Goal: Task Accomplishment & Management: Manage account settings

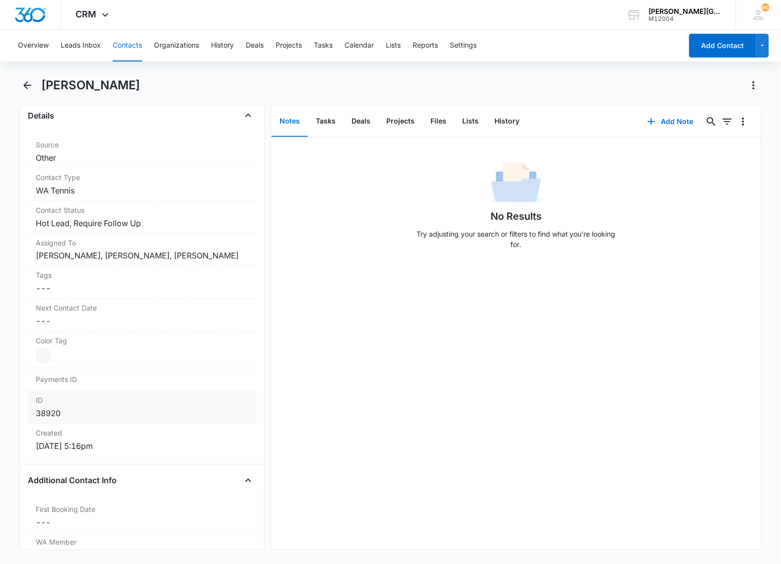
scroll to position [496, 0]
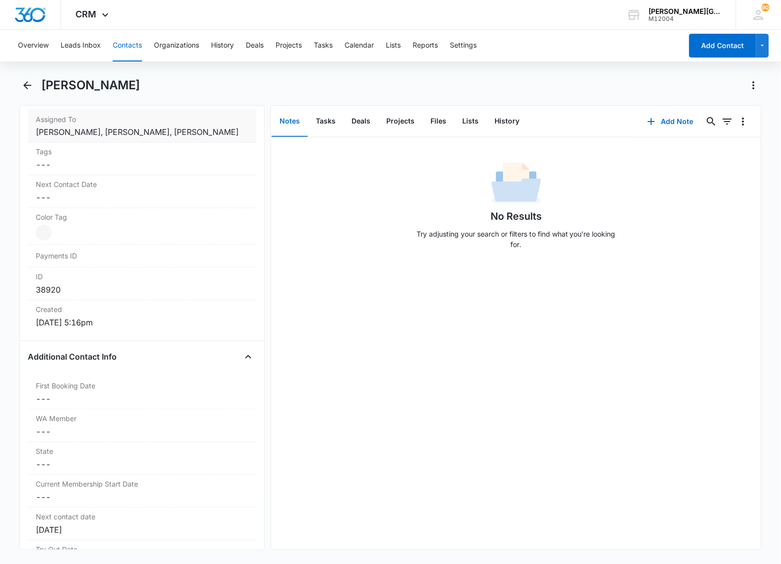
click at [170, 138] on dd "Cancel Save Changes Adilet Mamyrov, Ekaterina Deriabina, Alexandre Ruzhinskiy" at bounding box center [142, 133] width 212 height 12
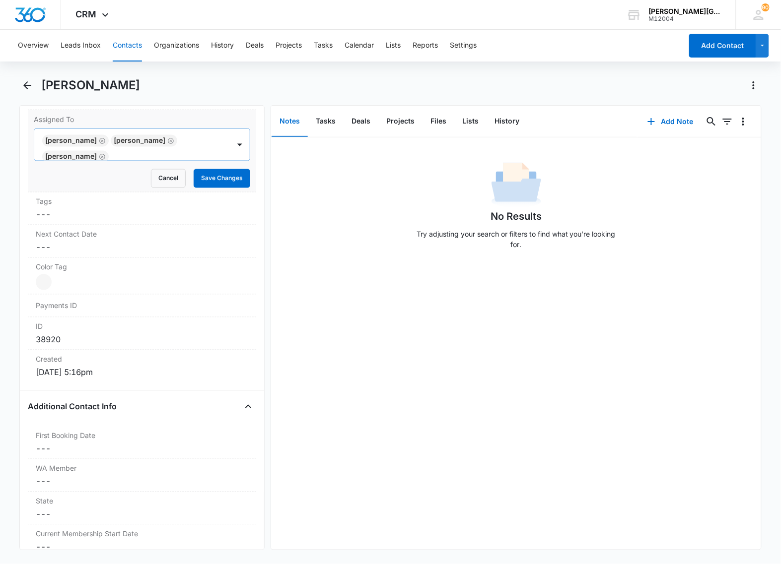
click at [102, 140] on icon "Remove Adilet Mamyrov" at bounding box center [102, 140] width 7 height 7
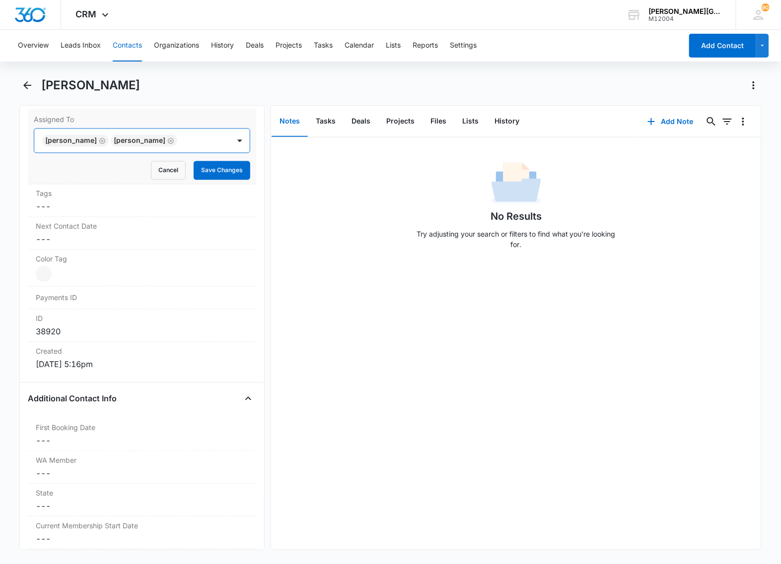
click at [106, 137] on icon "Remove Ekaterina Deriabina" at bounding box center [102, 140] width 7 height 7
click at [202, 168] on button "Save Changes" at bounding box center [222, 170] width 57 height 19
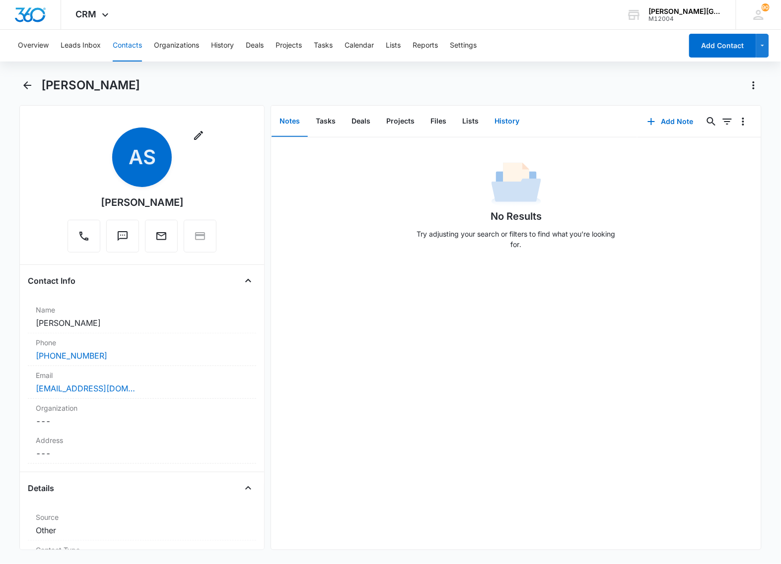
click at [509, 114] on button "History" at bounding box center [506, 121] width 41 height 31
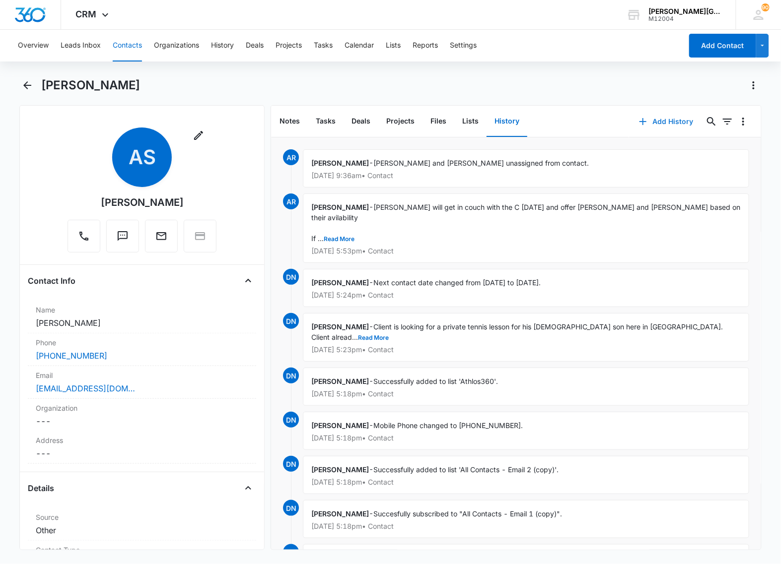
click at [659, 123] on button "Add History" at bounding box center [666, 122] width 74 height 24
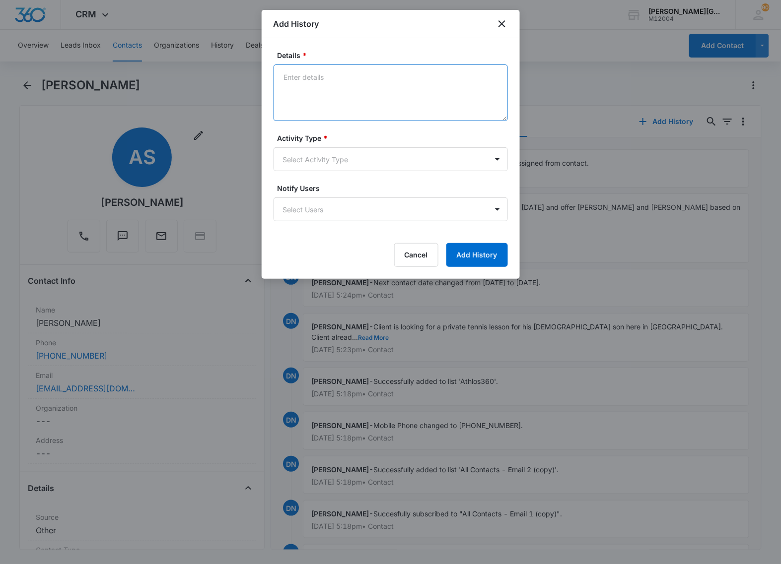
click at [353, 82] on textarea "Details *" at bounding box center [390, 93] width 234 height 57
type textarea "VM > text with a request to review the bios and confirm time"
click at [404, 157] on body "CRM Apps Reputation Websites Forms CRM Email Social Content Ads Intelligence Fi…" at bounding box center [390, 282] width 781 height 564
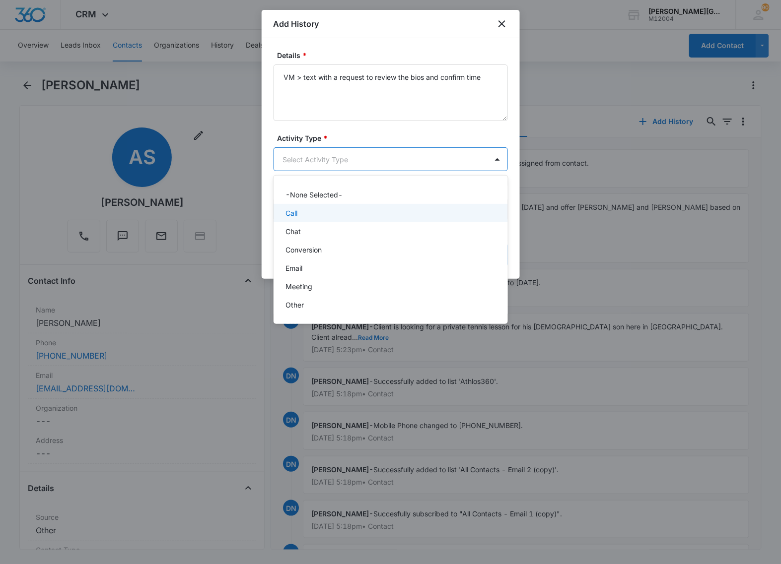
click at [333, 213] on div "Call" at bounding box center [389, 213] width 208 height 10
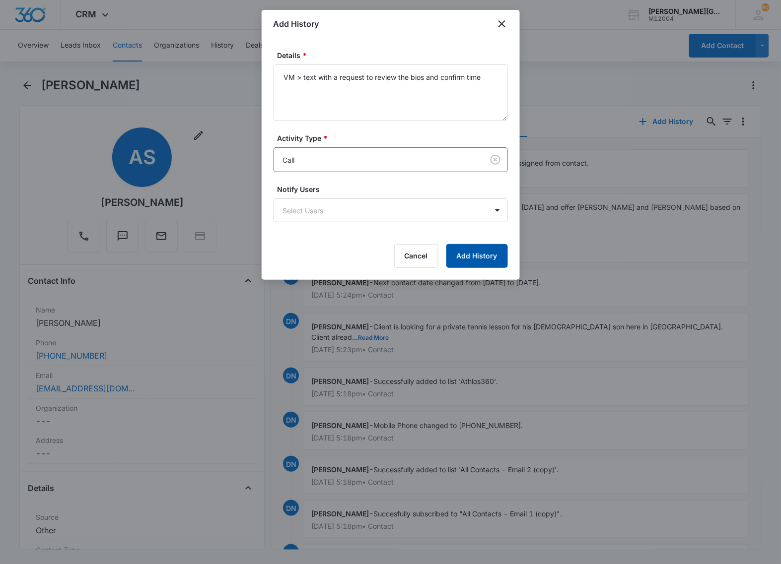
click at [492, 257] on button "Add History" at bounding box center [477, 256] width 62 height 24
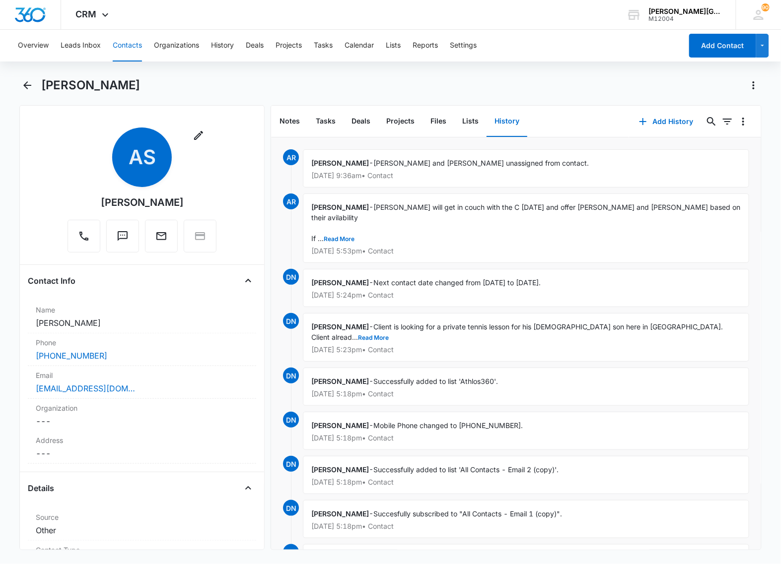
click at [134, 43] on button "Contacts" at bounding box center [127, 46] width 29 height 32
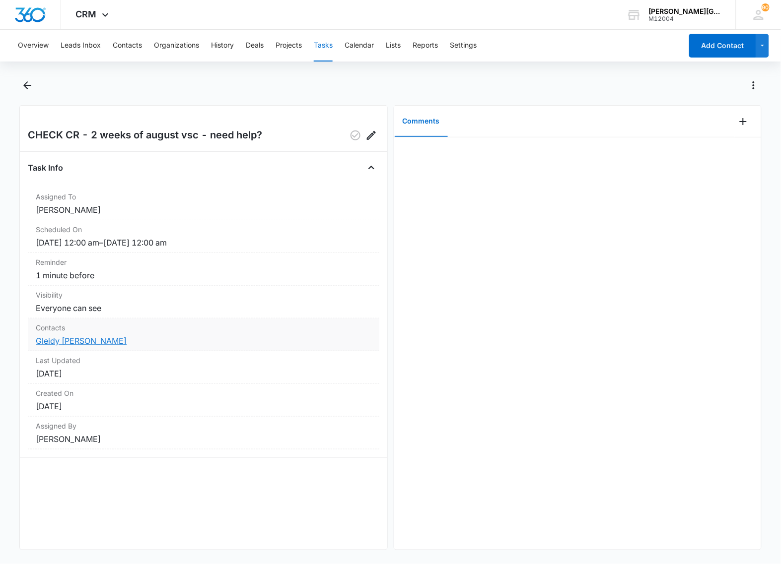
click at [97, 340] on link "Gleidy Nathalie Mendoza" at bounding box center [81, 341] width 91 height 10
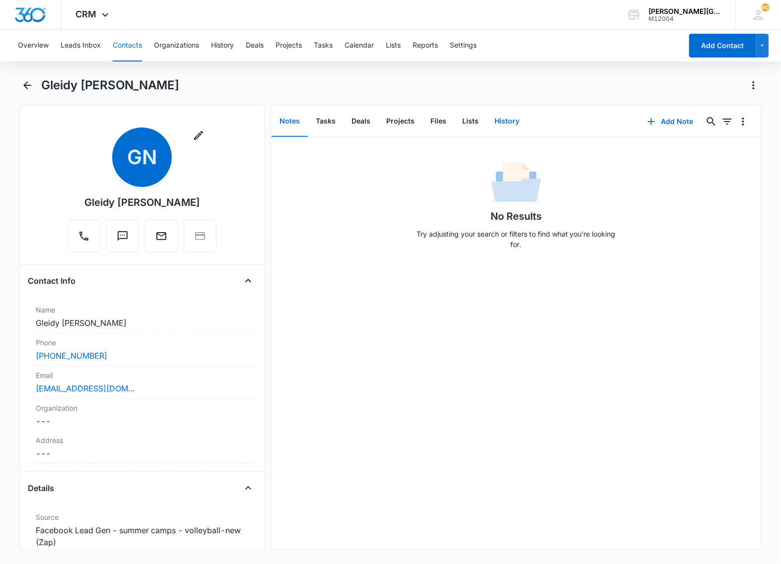
click at [500, 119] on button "History" at bounding box center [506, 121] width 41 height 31
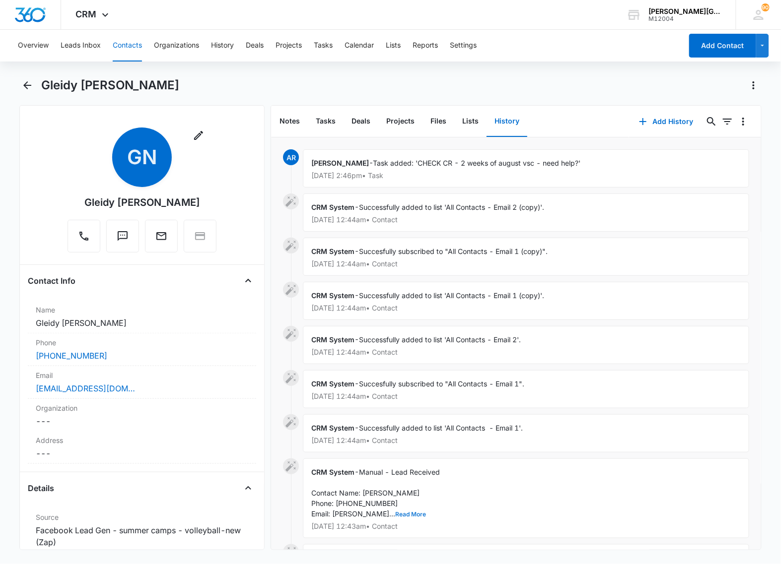
click at [423, 516] on button "Read More" at bounding box center [410, 515] width 31 height 6
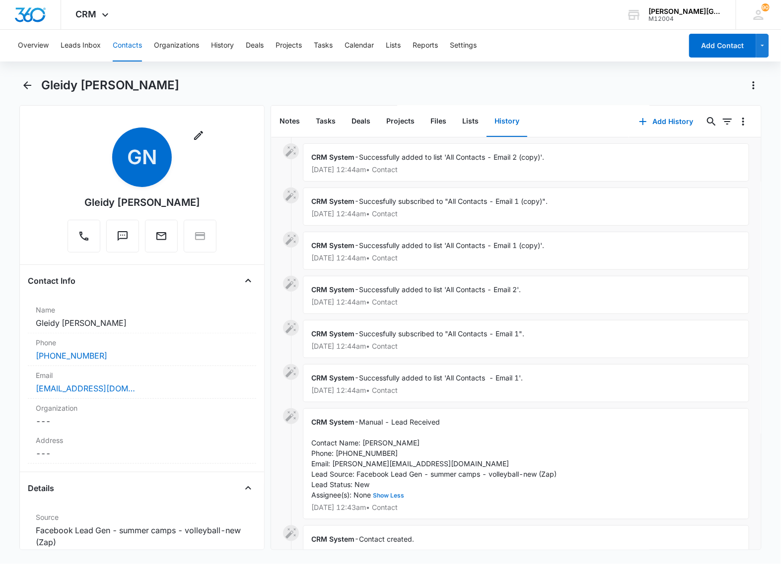
scroll to position [140, 0]
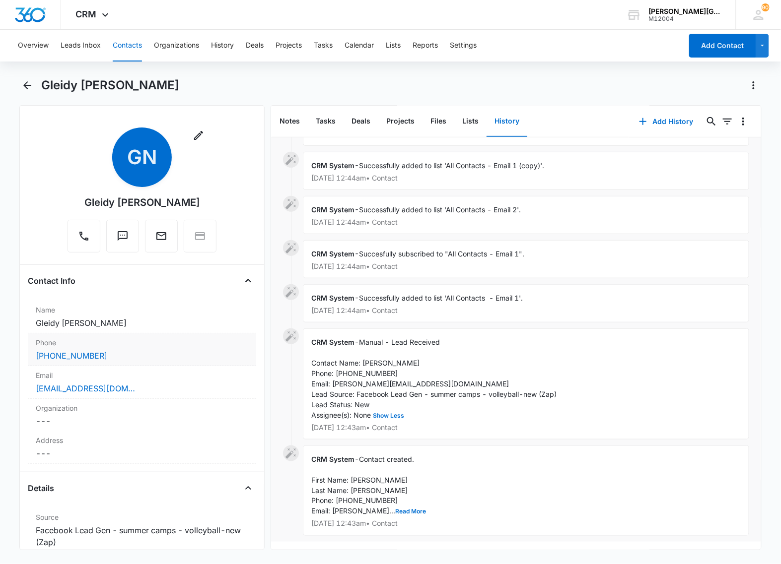
click at [119, 353] on div "(425) 691-9287" at bounding box center [142, 356] width 212 height 12
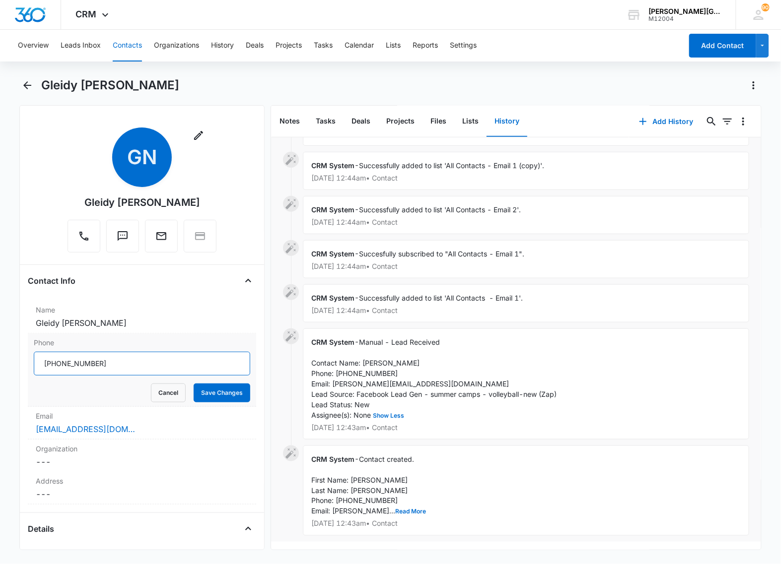
click at [111, 362] on input "Phone" at bounding box center [142, 364] width 216 height 24
click at [107, 363] on input "Phone" at bounding box center [142, 364] width 216 height 24
click at [142, 428] on div "nathaliemendoza@gmail.com" at bounding box center [142, 429] width 212 height 12
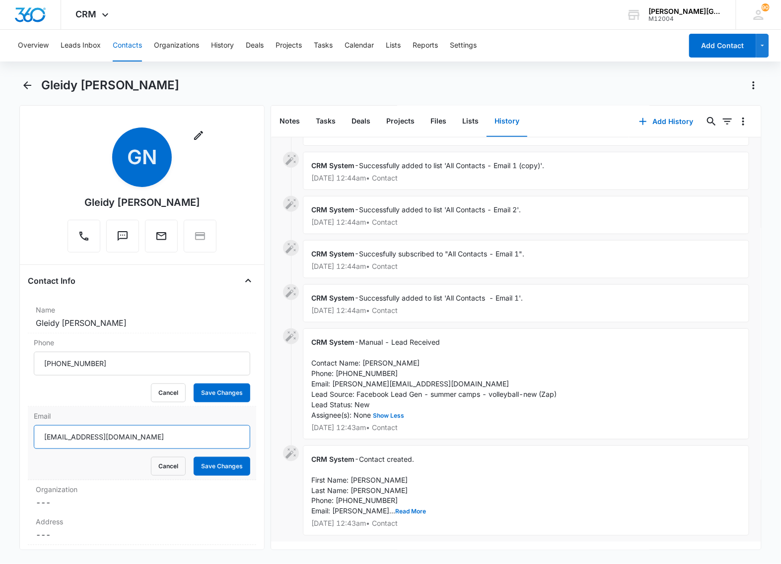
click at [149, 442] on input "nathaliemendoza@gmail.com" at bounding box center [142, 437] width 216 height 24
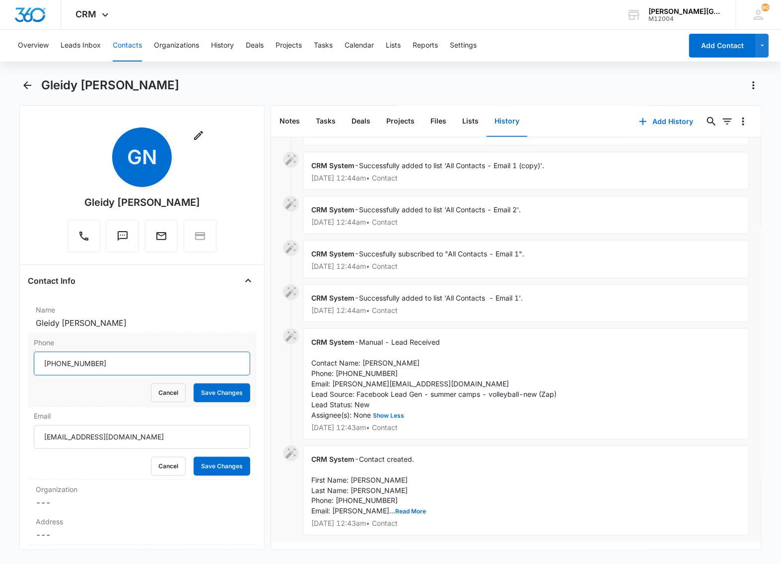
drag, startPoint x: 102, startPoint y: 366, endPoint x: 53, endPoint y: 367, distance: 48.6
click at [53, 367] on input "Phone" at bounding box center [142, 364] width 216 height 24
click at [388, 413] on button "Show Less" at bounding box center [388, 416] width 35 height 6
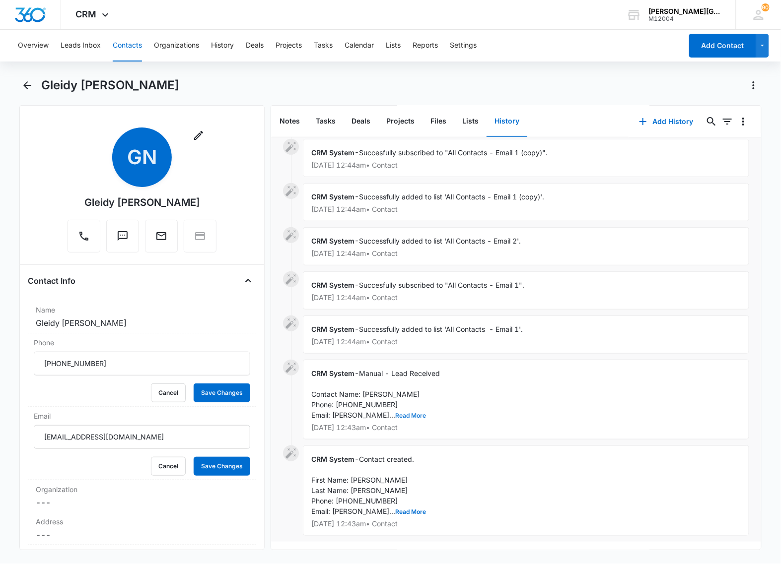
scroll to position [110, 0]
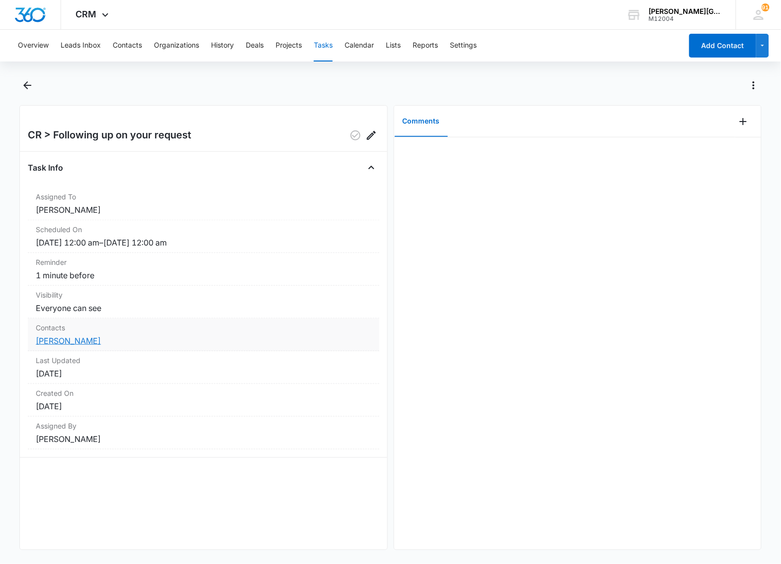
click at [45, 337] on link "[PERSON_NAME]" at bounding box center [68, 341] width 65 height 10
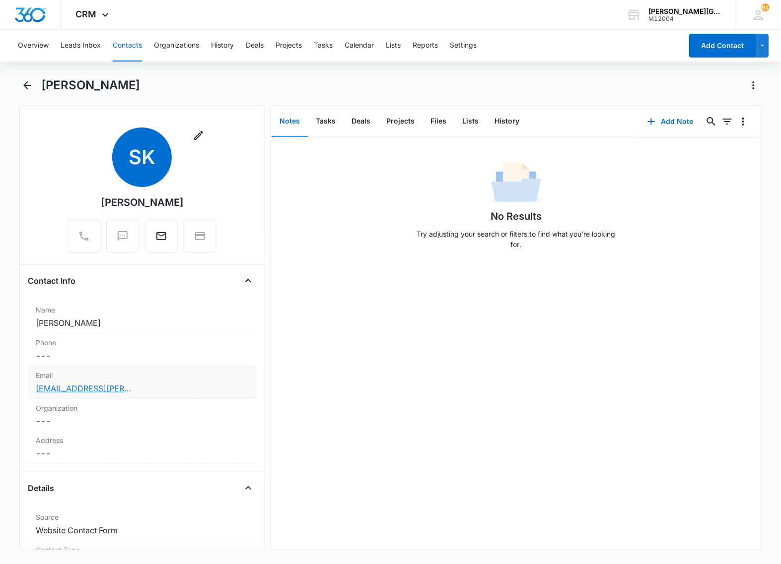
click at [90, 388] on link "[EMAIL_ADDRESS][PERSON_NAME][DOMAIN_NAME]" at bounding box center [85, 389] width 99 height 12
click at [470, 415] on div "No Results Try adjusting your search or filters to find what you’re looking for." at bounding box center [515, 343] width 489 height 412
click at [186, 382] on div "Email Cancel Save Changes [EMAIL_ADDRESS][PERSON_NAME][DOMAIN_NAME]" at bounding box center [142, 382] width 228 height 33
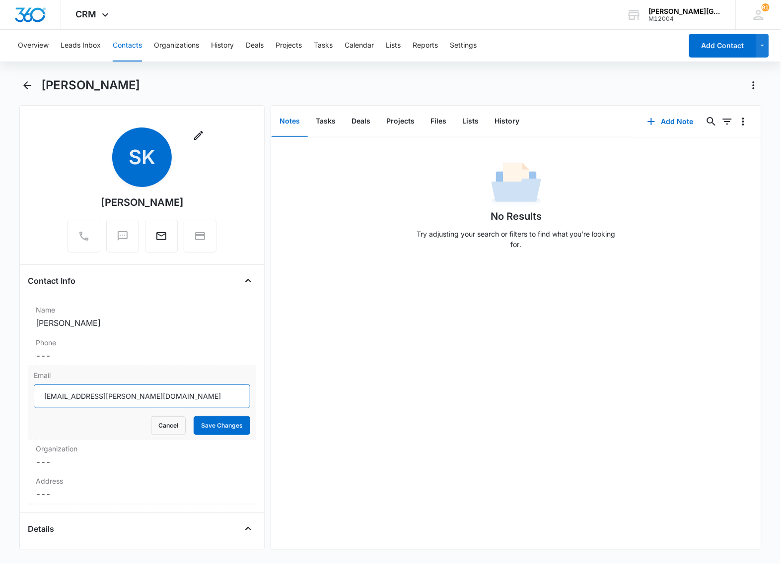
click at [136, 397] on input "[EMAIL_ADDRESS][PERSON_NAME][DOMAIN_NAME]" at bounding box center [142, 397] width 216 height 24
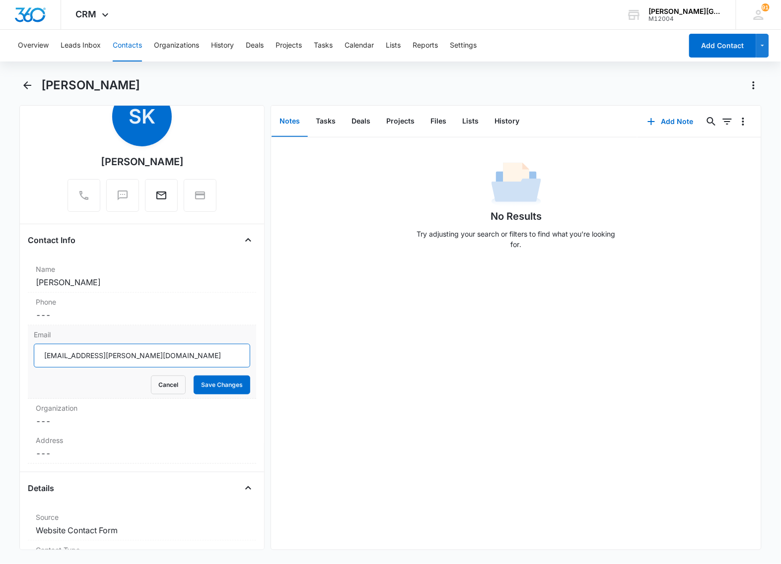
scroll to position [62, 0]
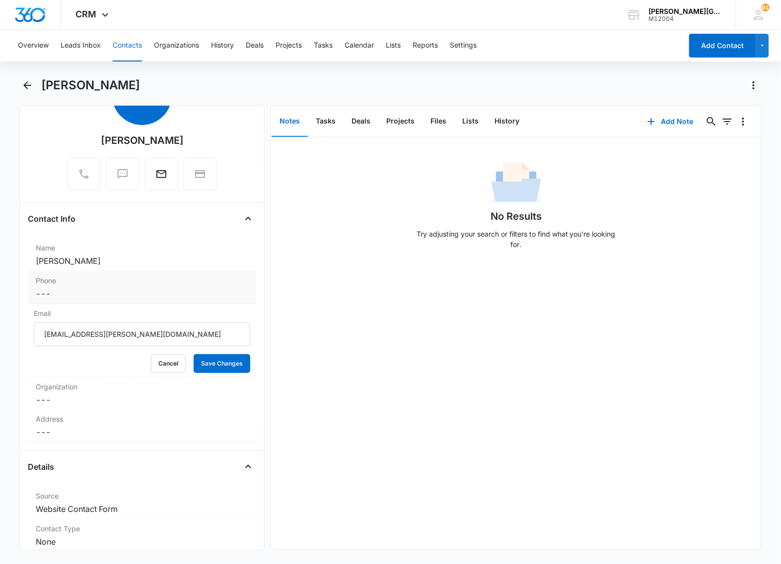
click at [93, 277] on label "Phone" at bounding box center [142, 280] width 212 height 10
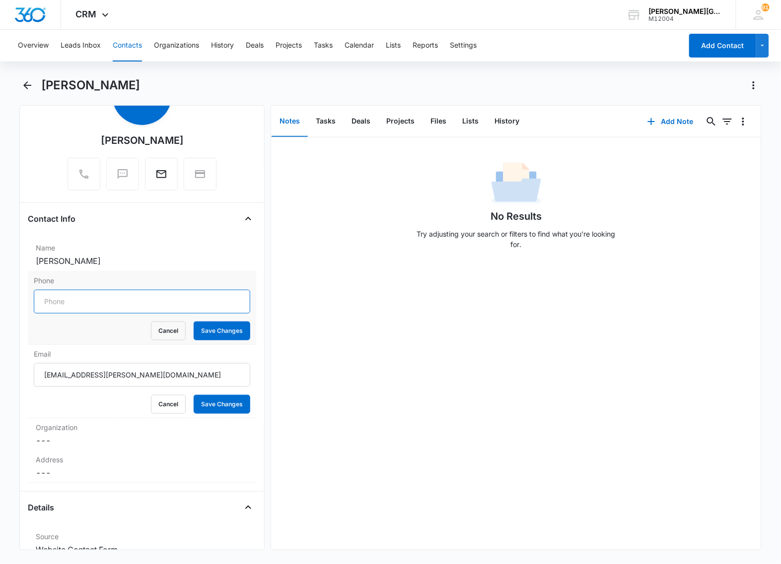
click at [78, 306] on input "Phone" at bounding box center [142, 302] width 216 height 24
paste input "[PHONE_NUMBER]"
type input "[PHONE_NUMBER]"
click at [223, 329] on button "Save Changes" at bounding box center [222, 331] width 57 height 19
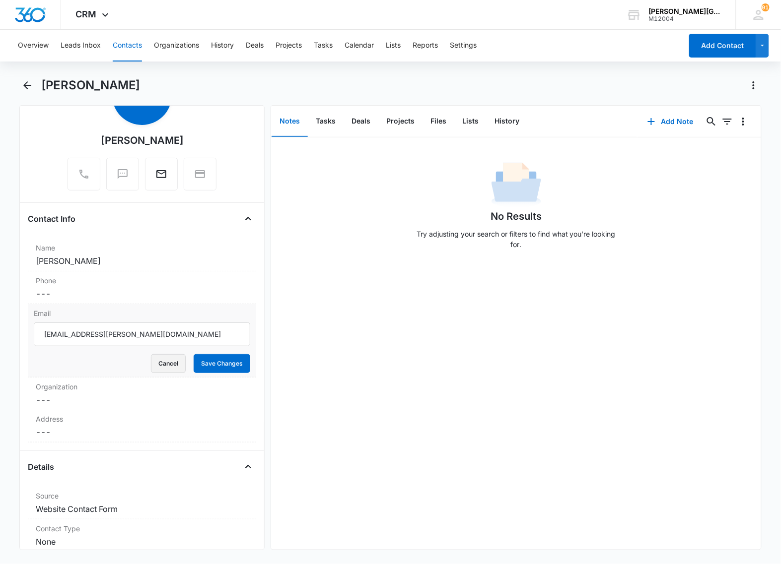
click at [163, 405] on dd "Cancel Save Changes ---" at bounding box center [142, 400] width 212 height 12
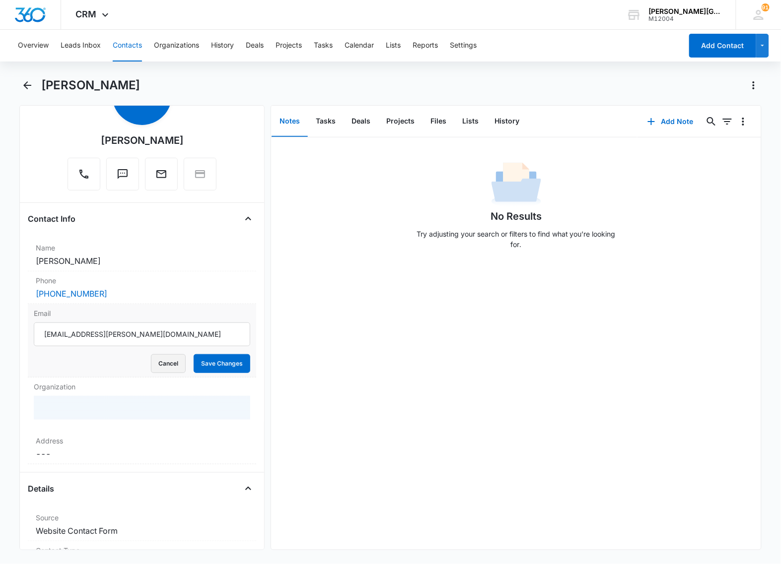
click at [162, 371] on button "Cancel" at bounding box center [168, 363] width 35 height 19
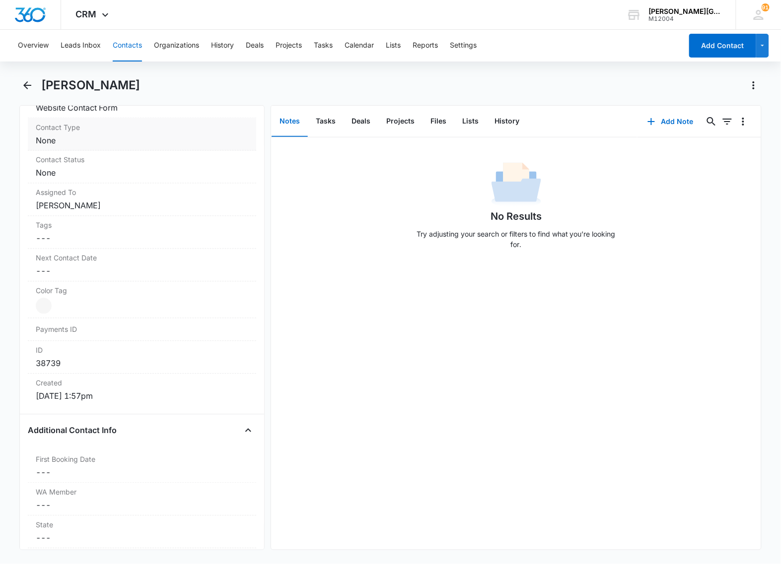
scroll to position [434, 0]
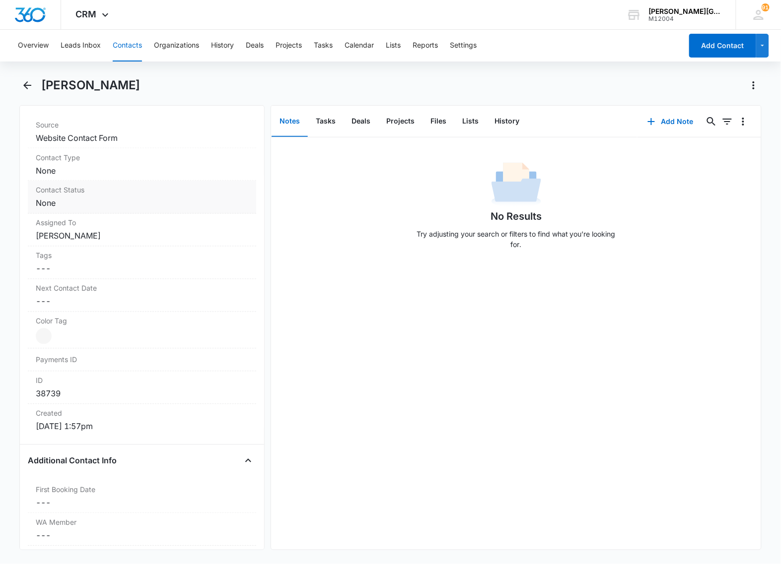
click at [95, 206] on dd "Cancel Save Changes None" at bounding box center [142, 204] width 212 height 12
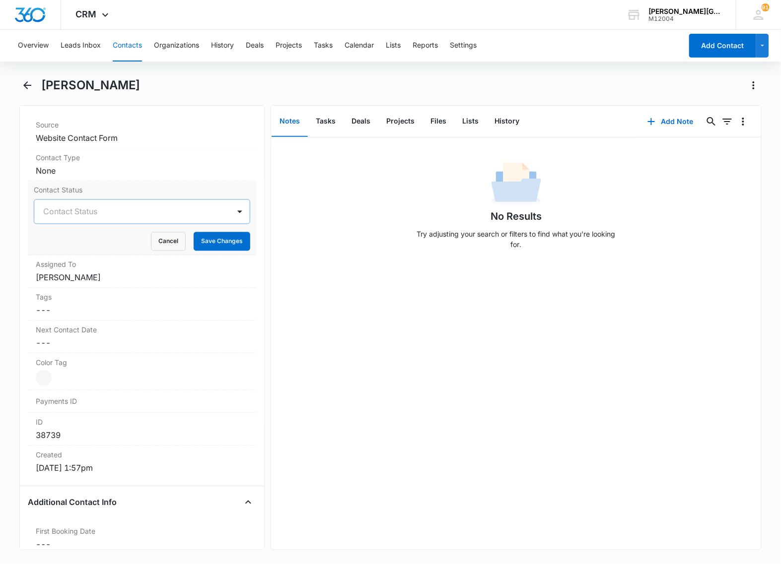
click at [123, 212] on div at bounding box center [130, 212] width 174 height 14
type input "ц"
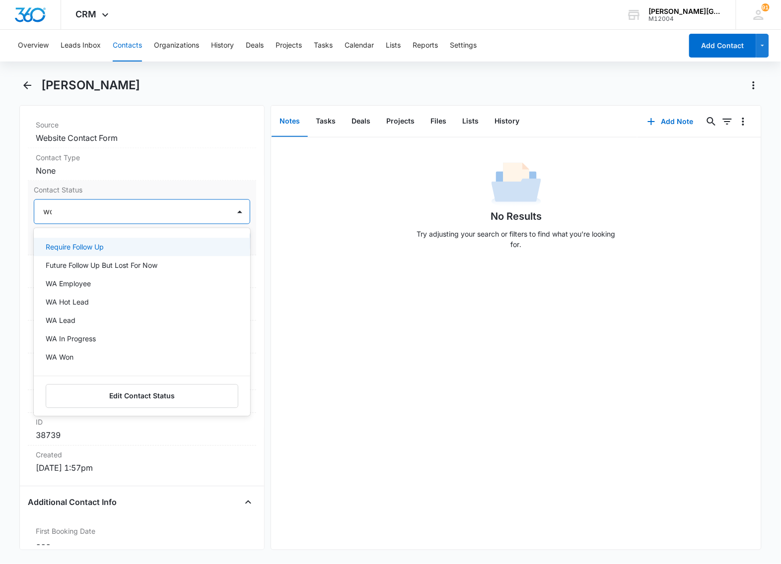
type input "won"
click at [94, 247] on div "WA Won" at bounding box center [141, 247] width 191 height 10
click at [170, 189] on label "Contact Status" at bounding box center [142, 190] width 216 height 10
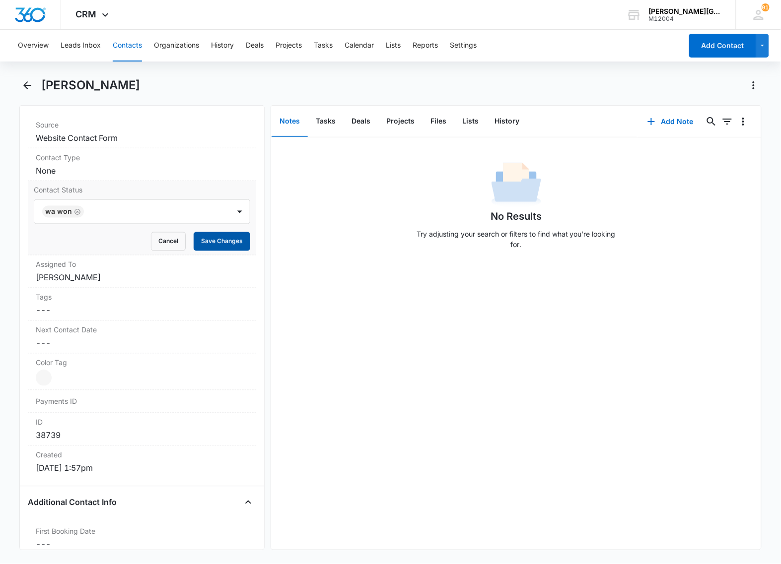
click at [209, 242] on button "Save Changes" at bounding box center [222, 241] width 57 height 19
